Goal: Download file/media

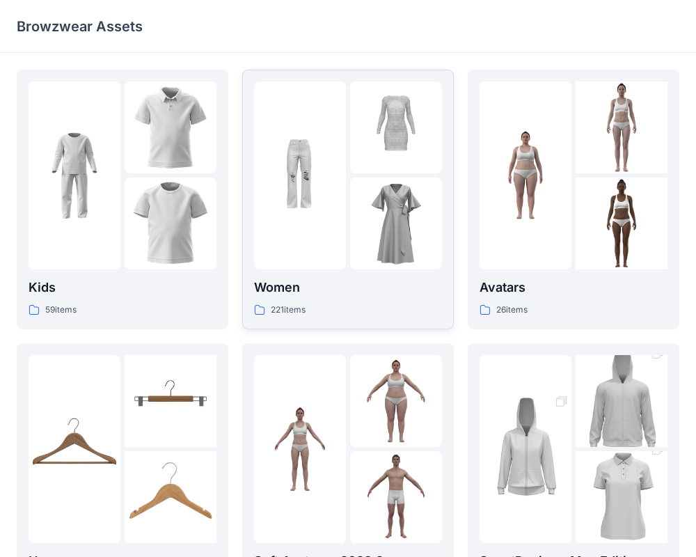
click at [291, 290] on p "Women" at bounding box center [348, 287] width 188 height 19
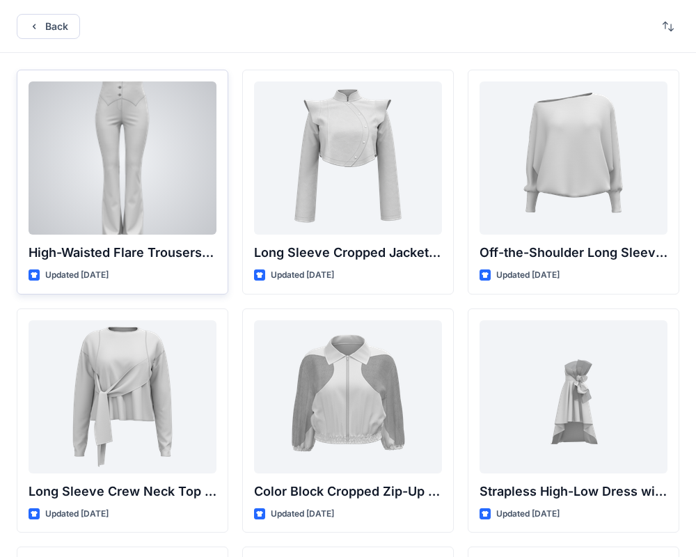
click at [194, 193] on div at bounding box center [123, 157] width 188 height 153
click at [194, 193] on div "Back High-Waisted Flare Trousers with Button Detail Updated [DATE] Long Sleeve …" at bounding box center [348, 538] width 696 height 1076
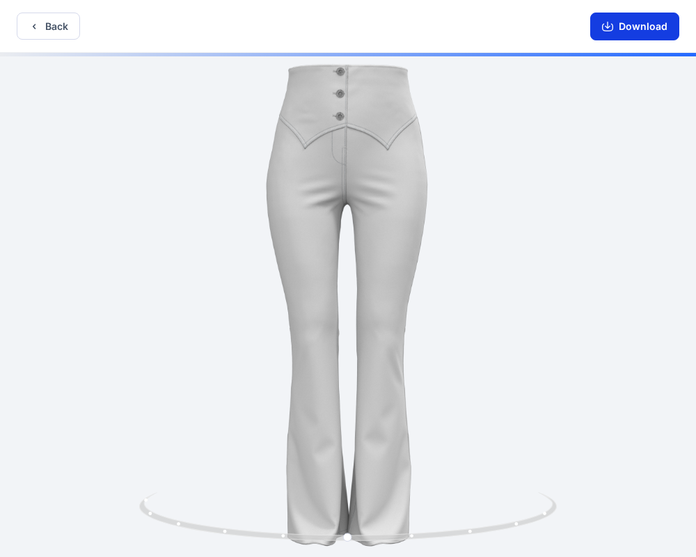
click at [622, 33] on button "Download" at bounding box center [634, 27] width 89 height 28
click at [47, 41] on div "Back Download" at bounding box center [348, 26] width 696 height 53
click at [49, 29] on button "Back" at bounding box center [48, 26] width 63 height 27
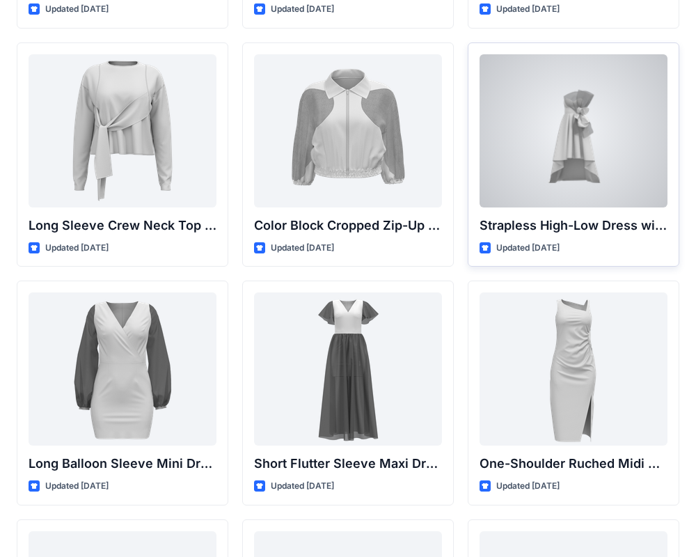
scroll to position [246, 0]
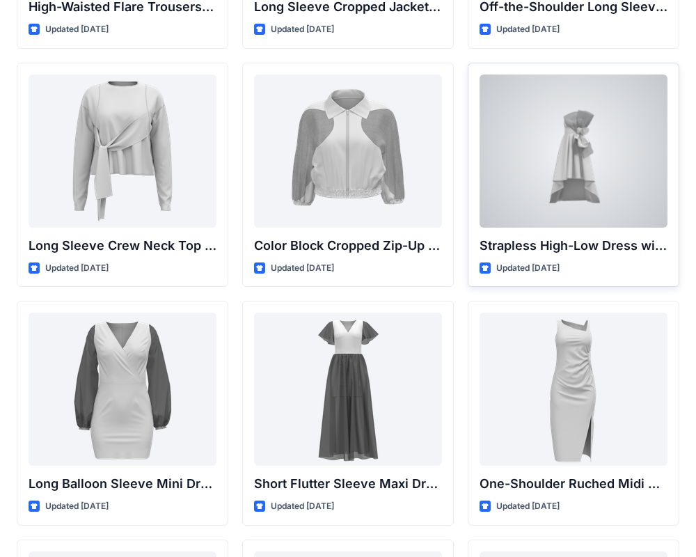
click at [582, 144] on div at bounding box center [574, 150] width 188 height 153
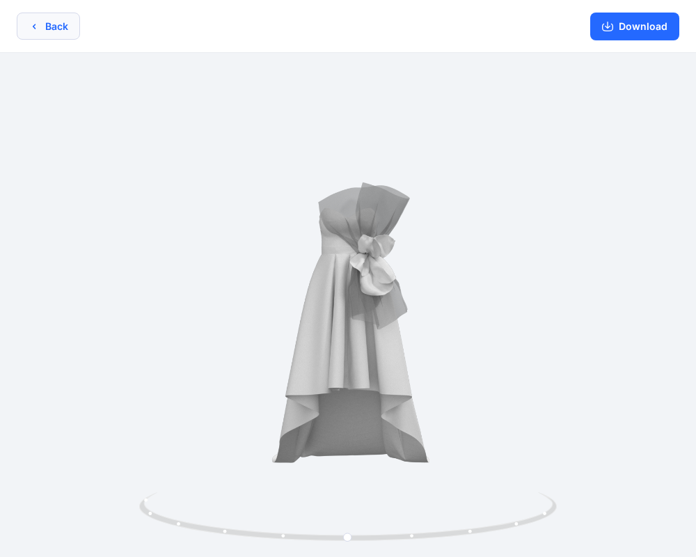
click at [65, 29] on button "Back" at bounding box center [48, 26] width 63 height 27
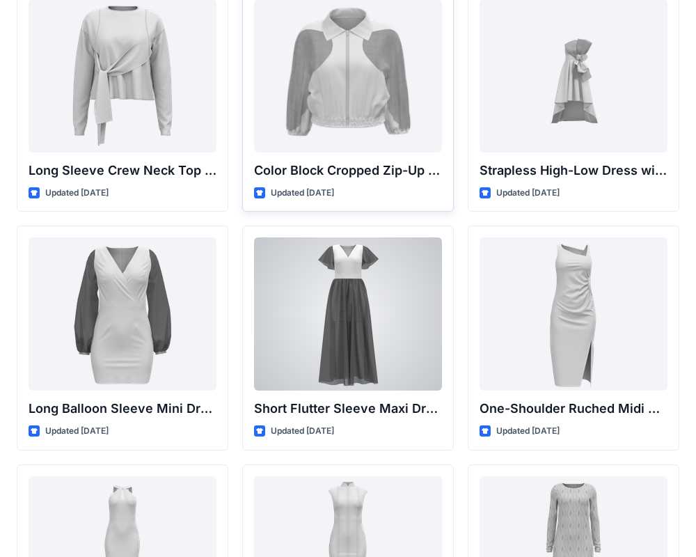
scroll to position [330, 0]
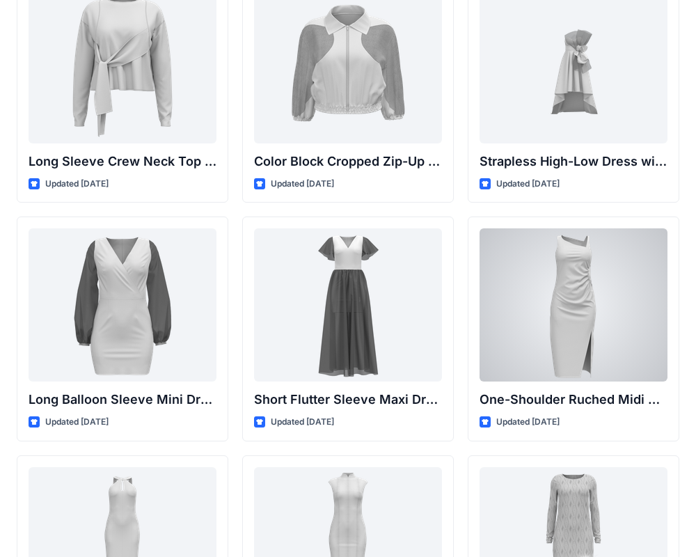
click at [535, 283] on div at bounding box center [574, 304] width 188 height 153
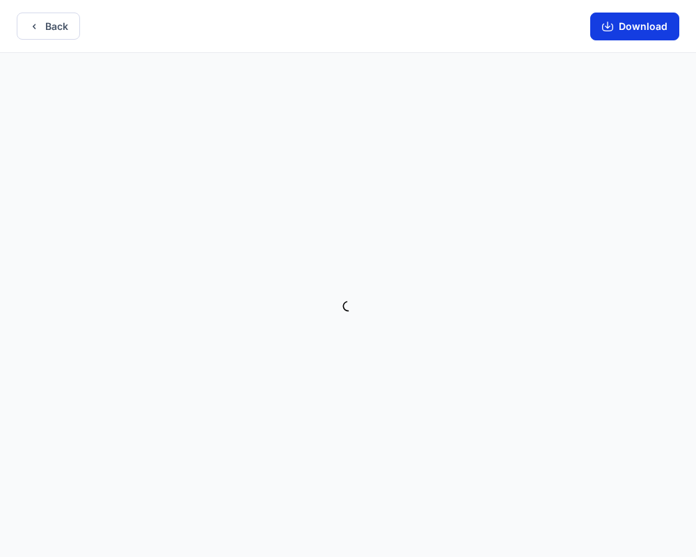
click at [628, 31] on button "Download" at bounding box center [634, 27] width 89 height 28
